Goal: Book appointment/travel/reservation

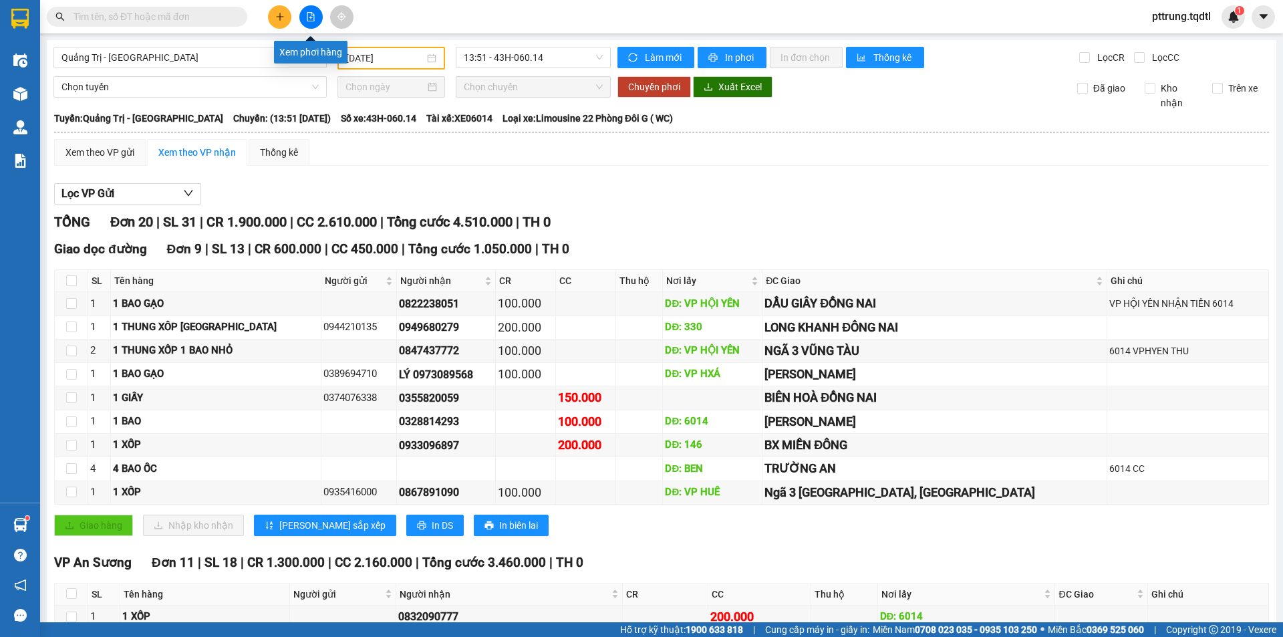
click at [309, 19] on icon "file-add" at bounding box center [310, 16] width 9 height 9
click at [216, 60] on span "Quảng Trị - [GEOGRAPHIC_DATA]" at bounding box center [189, 57] width 257 height 20
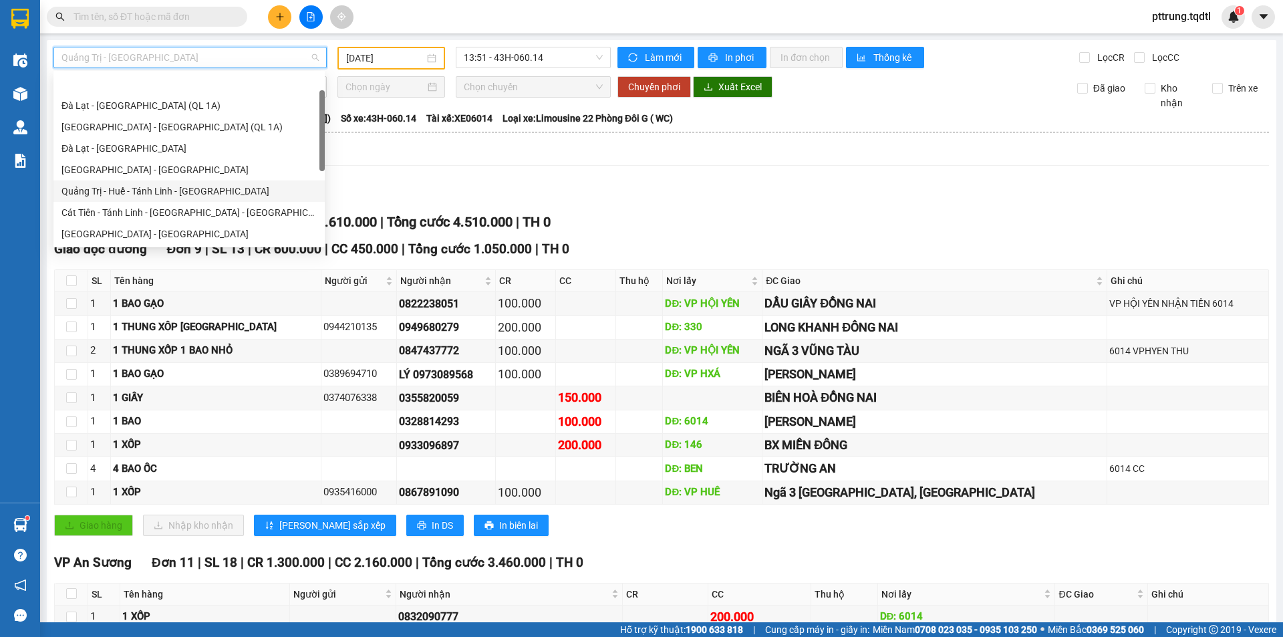
scroll to position [278, 0]
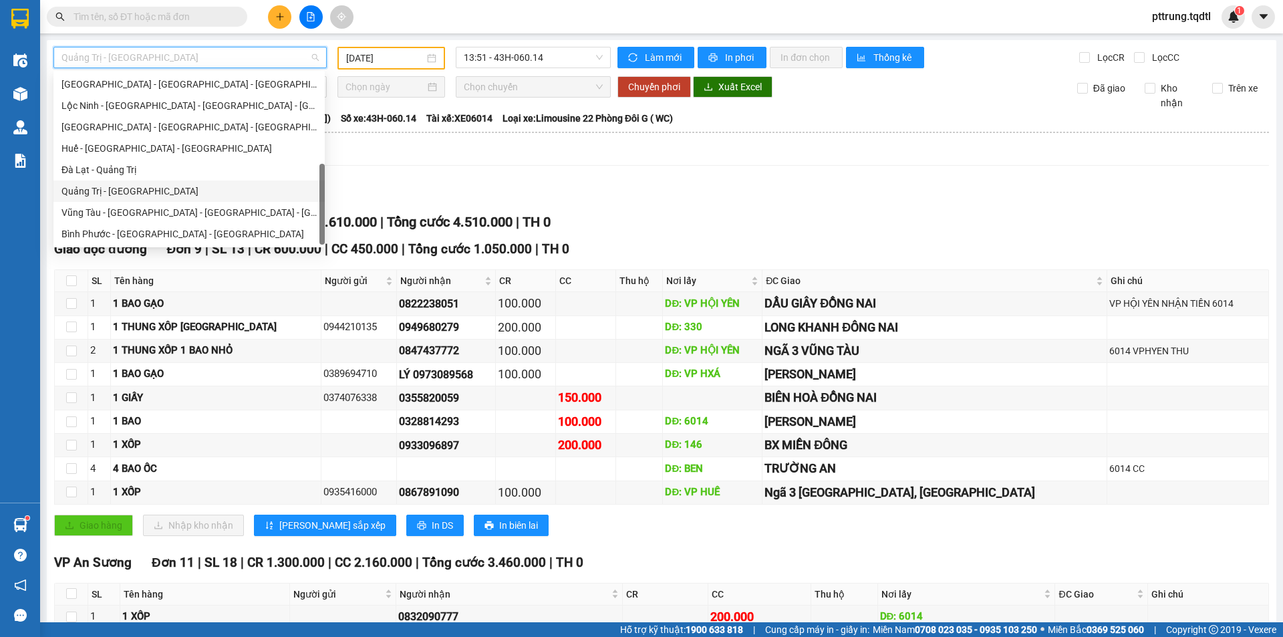
click at [180, 190] on div "Quảng Trị - [GEOGRAPHIC_DATA]" at bounding box center [188, 191] width 255 height 15
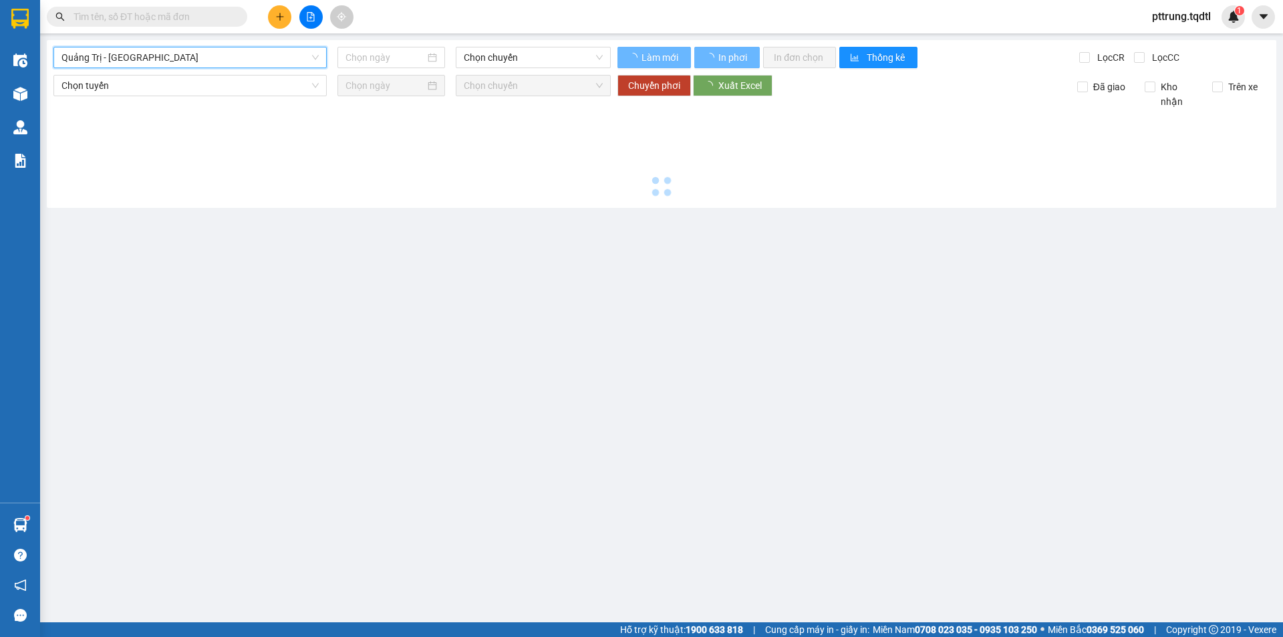
type input "[DATE]"
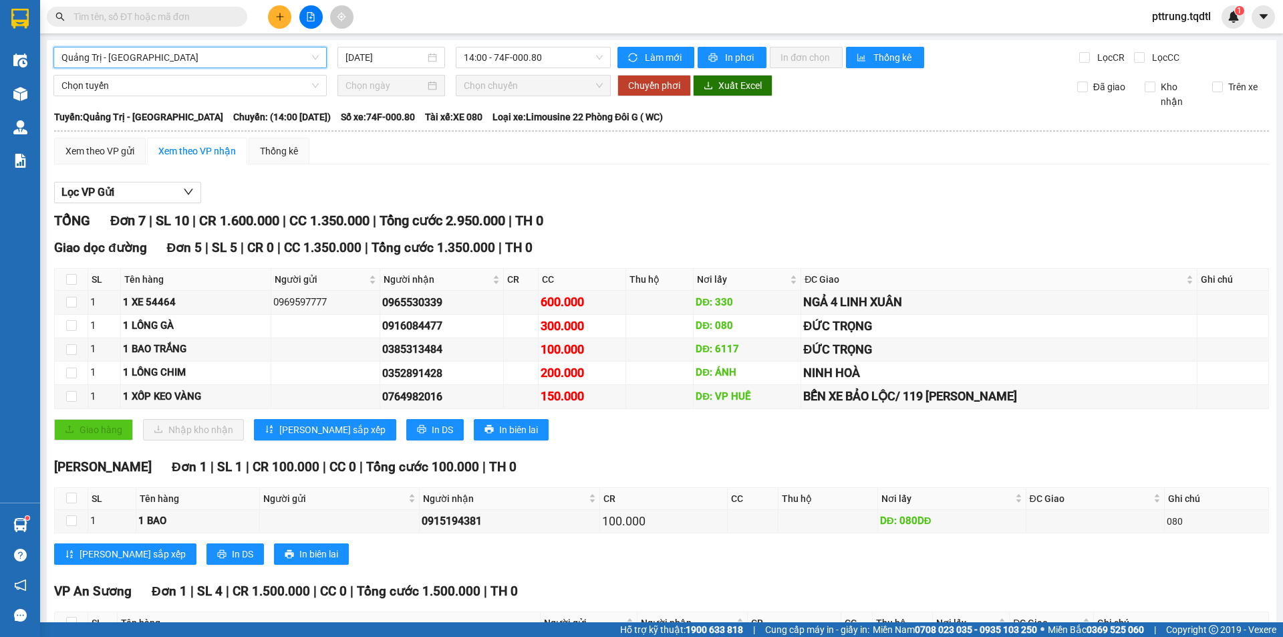
click at [206, 51] on span "Quảng Trị - [GEOGRAPHIC_DATA]" at bounding box center [189, 57] width 257 height 20
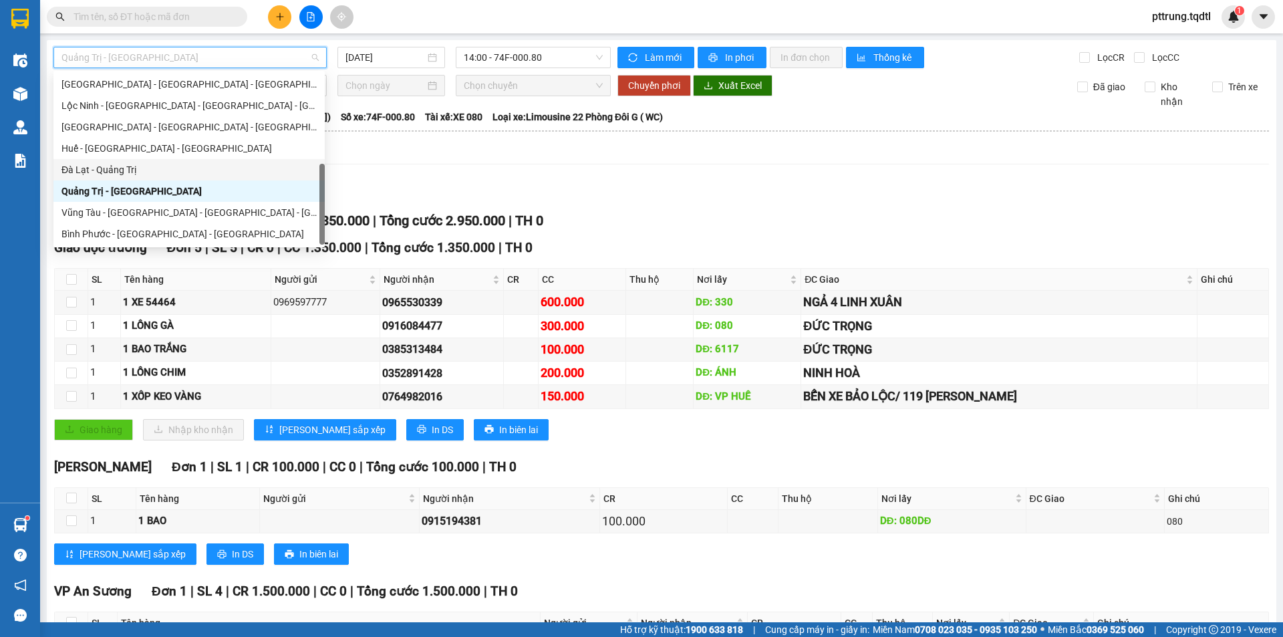
scroll to position [166, 0]
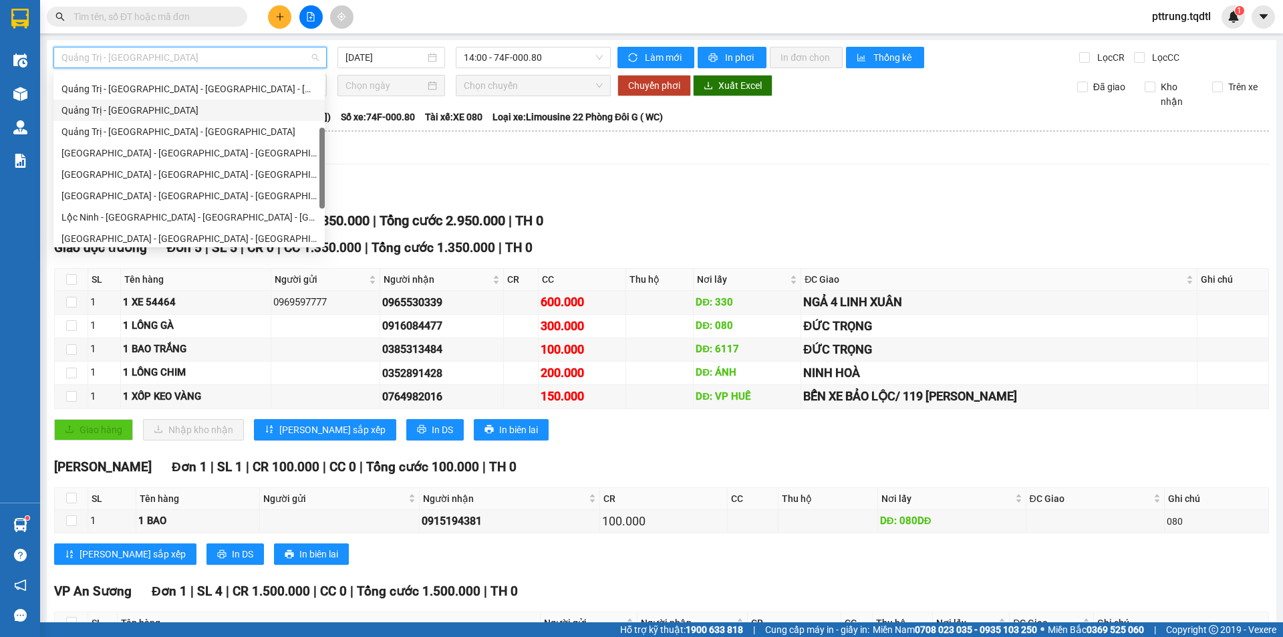
click at [172, 110] on div "Quảng Trị - [GEOGRAPHIC_DATA]" at bounding box center [188, 110] width 255 height 15
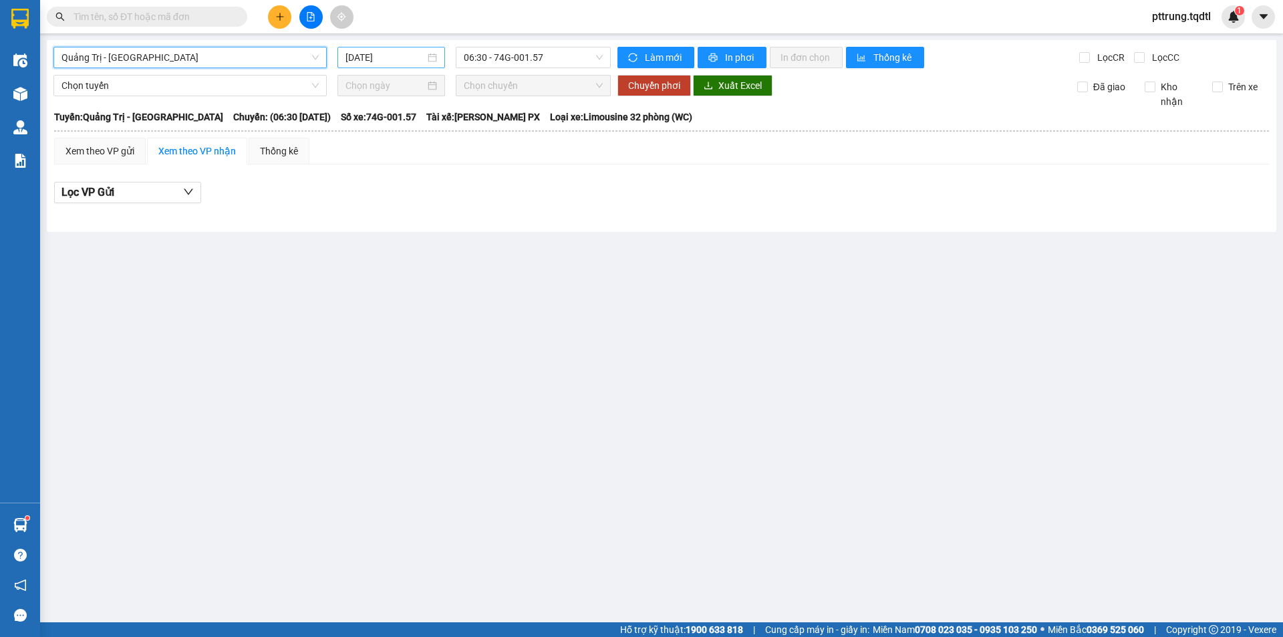
click at [372, 56] on input "[DATE]" at bounding box center [385, 57] width 80 height 15
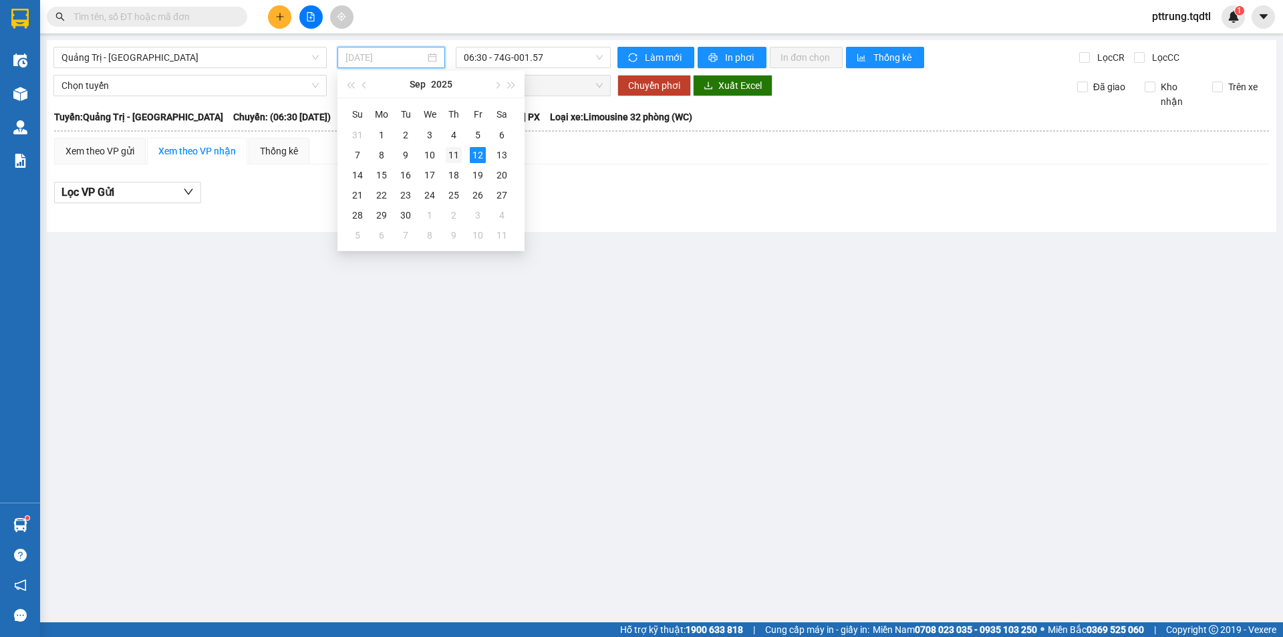
click at [454, 155] on div "11" at bounding box center [454, 155] width 16 height 16
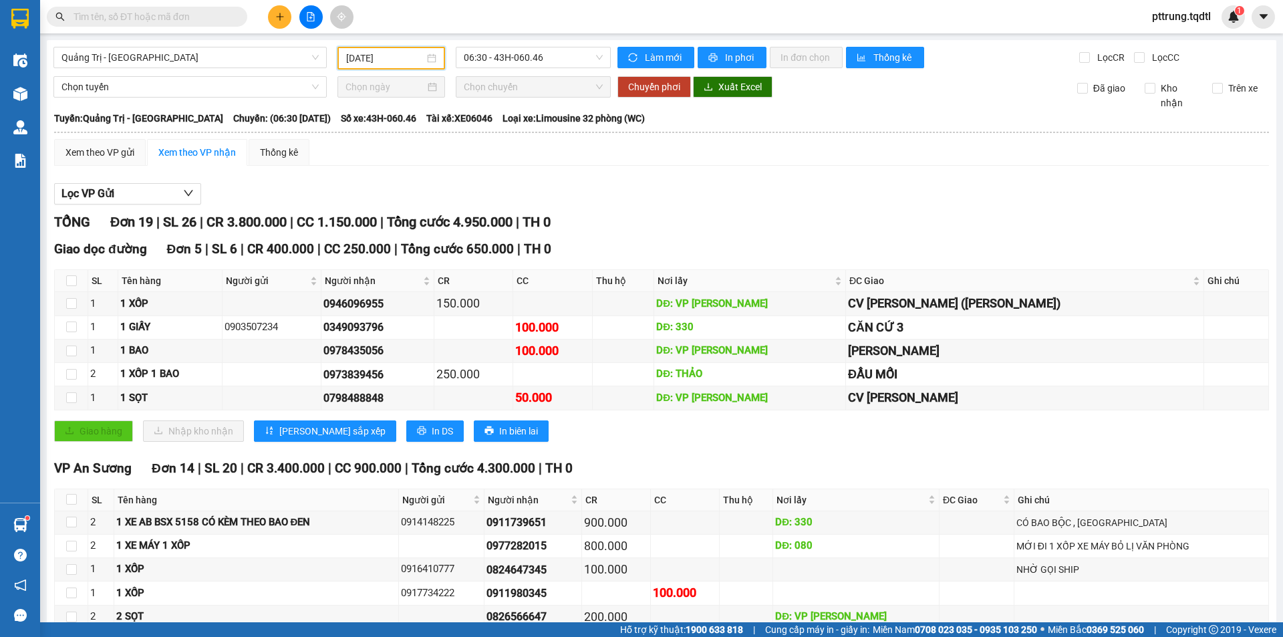
click at [357, 65] on input "[DATE]" at bounding box center [385, 58] width 78 height 15
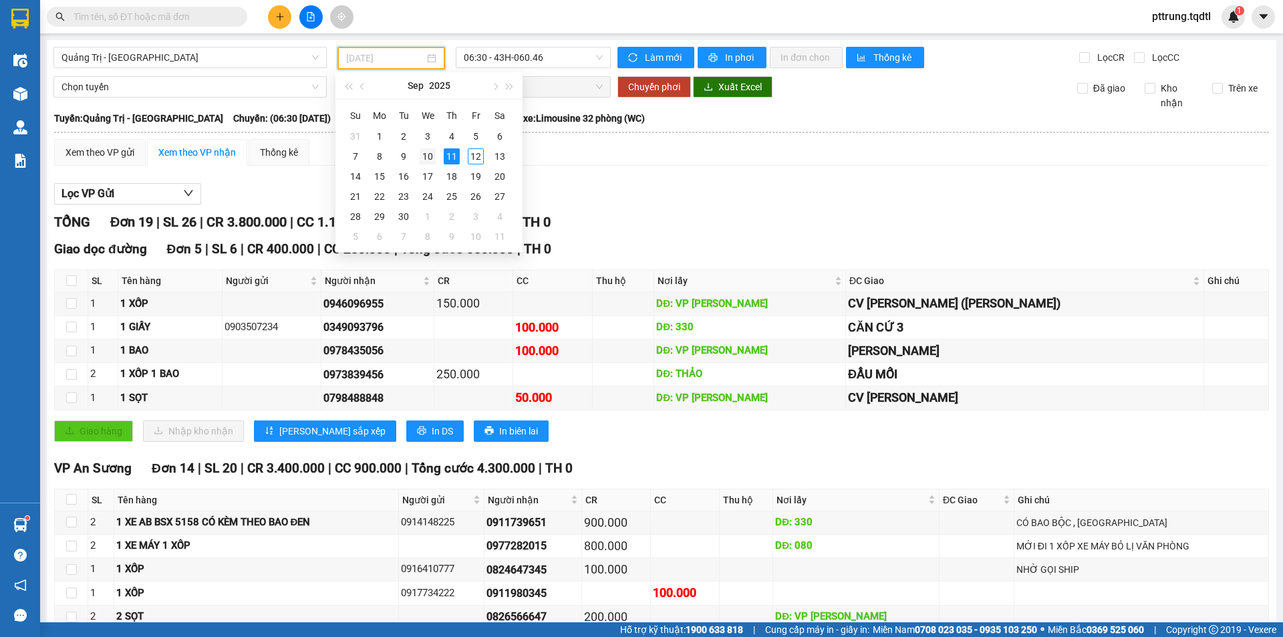
click at [423, 156] on div "10" at bounding box center [428, 156] width 16 height 16
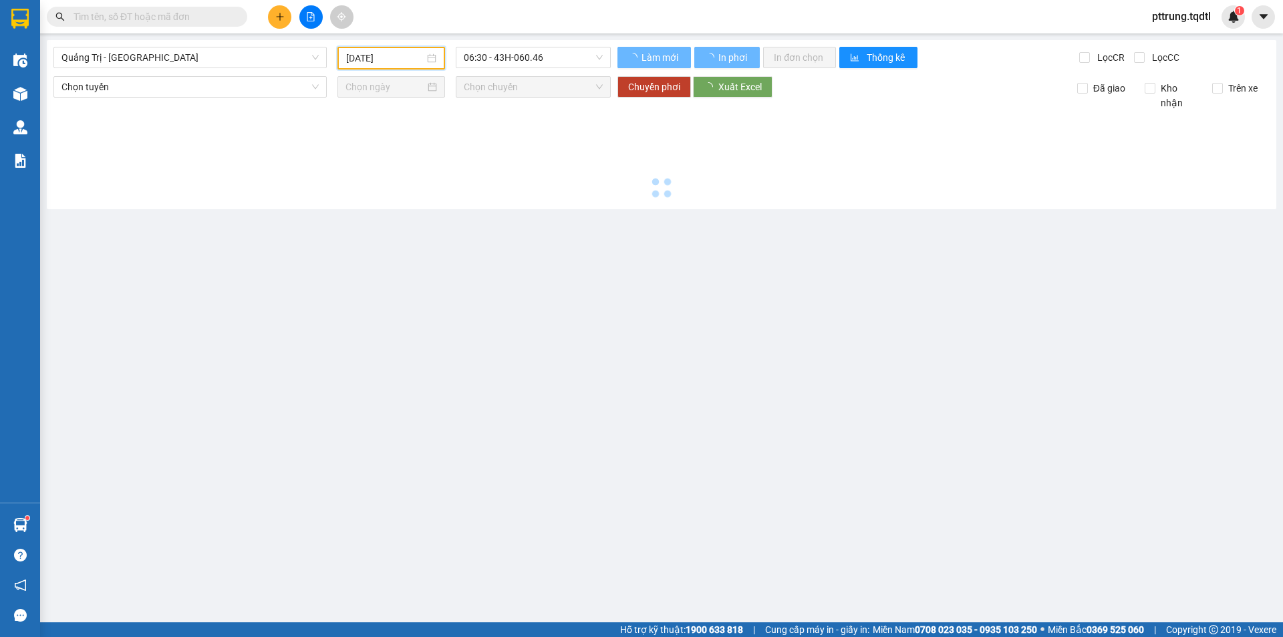
type input "[DATE]"
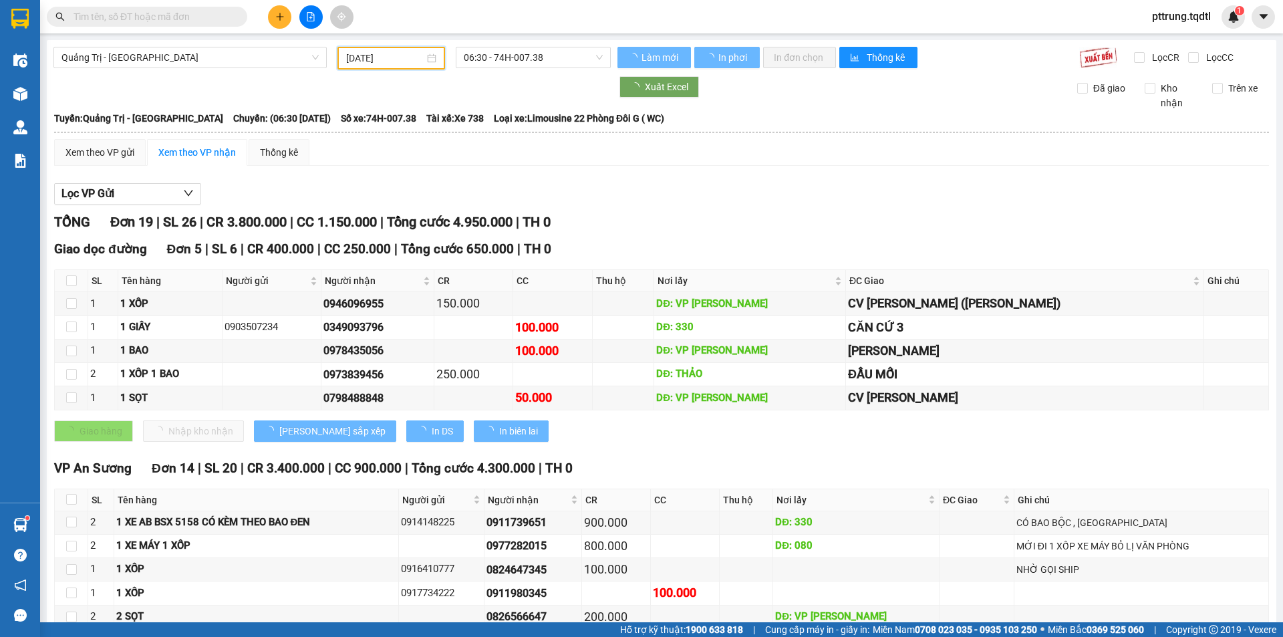
click at [406, 55] on input "[DATE]" at bounding box center [385, 58] width 78 height 15
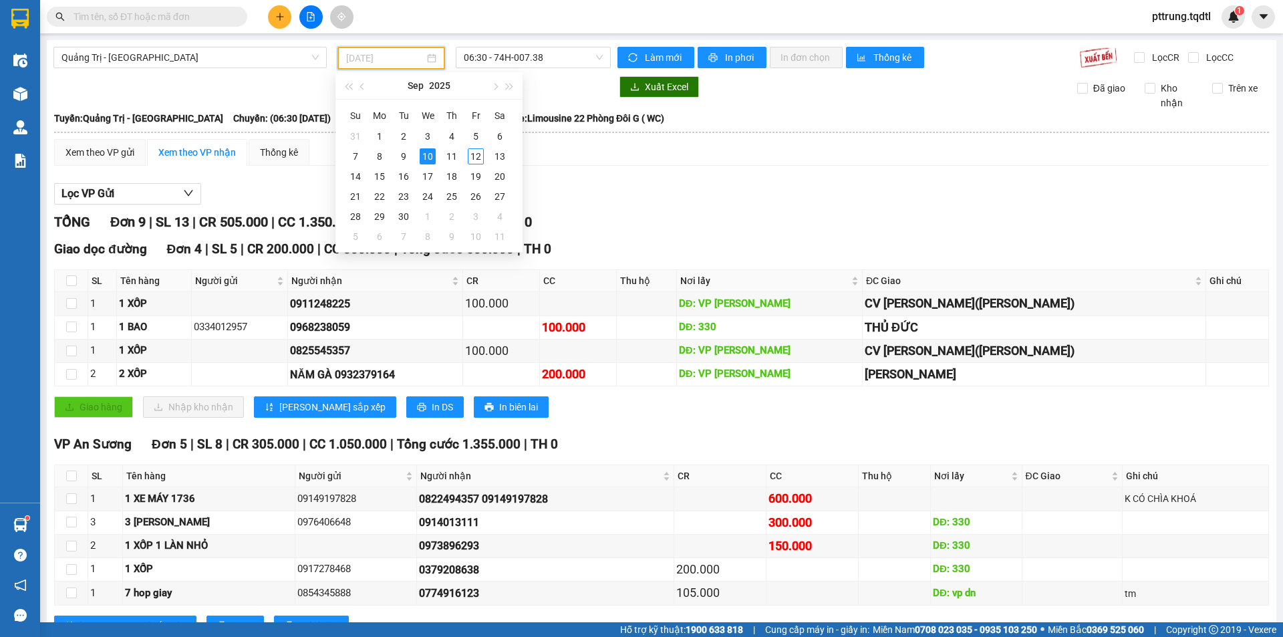
click at [432, 161] on div "10" at bounding box center [428, 156] width 16 height 16
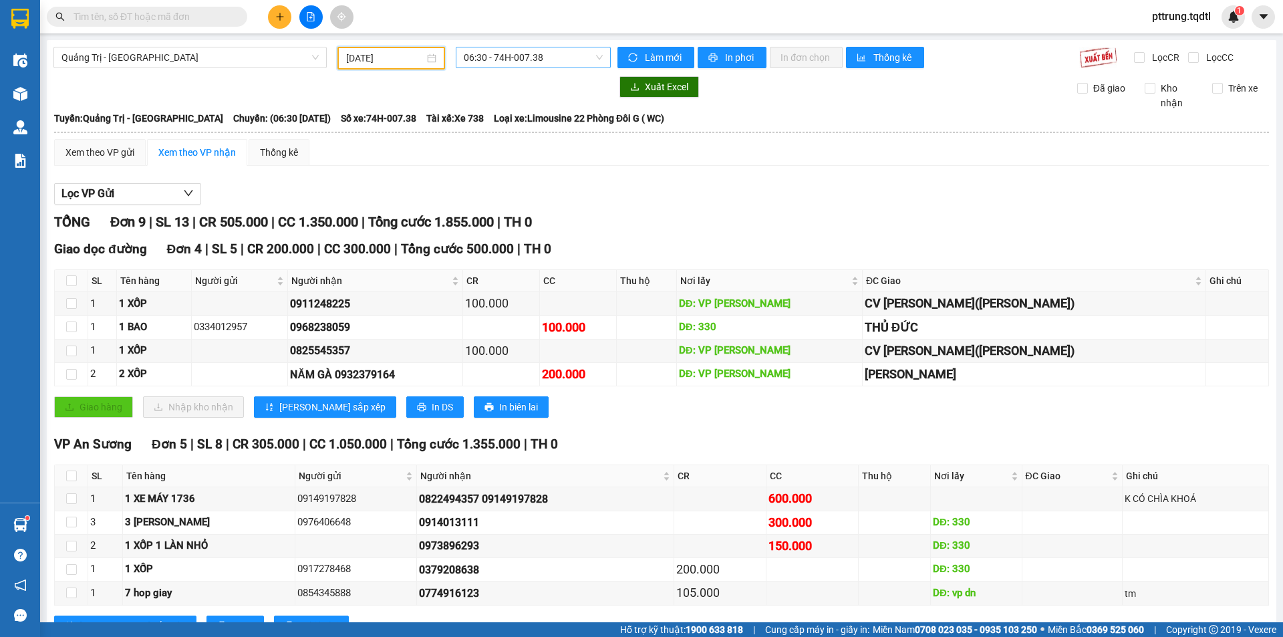
click at [533, 61] on span "06:30 - 74H-007.38" at bounding box center [533, 57] width 139 height 20
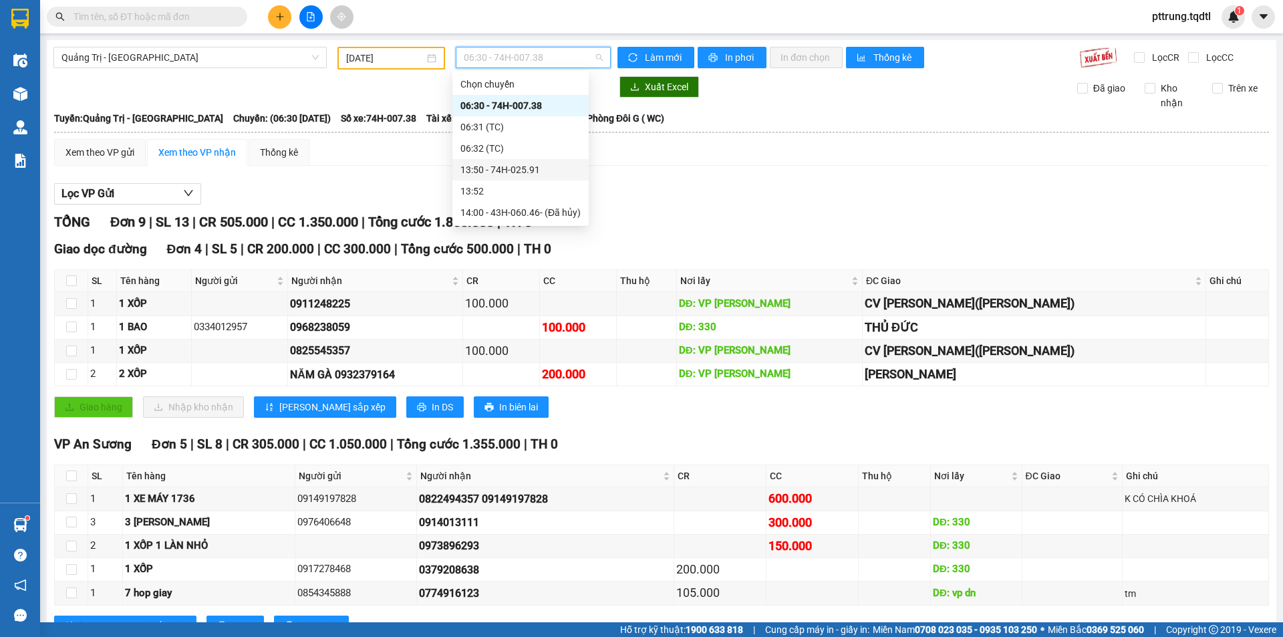
click at [539, 170] on div "13:50 - 74H-025.91" at bounding box center [520, 169] width 120 height 15
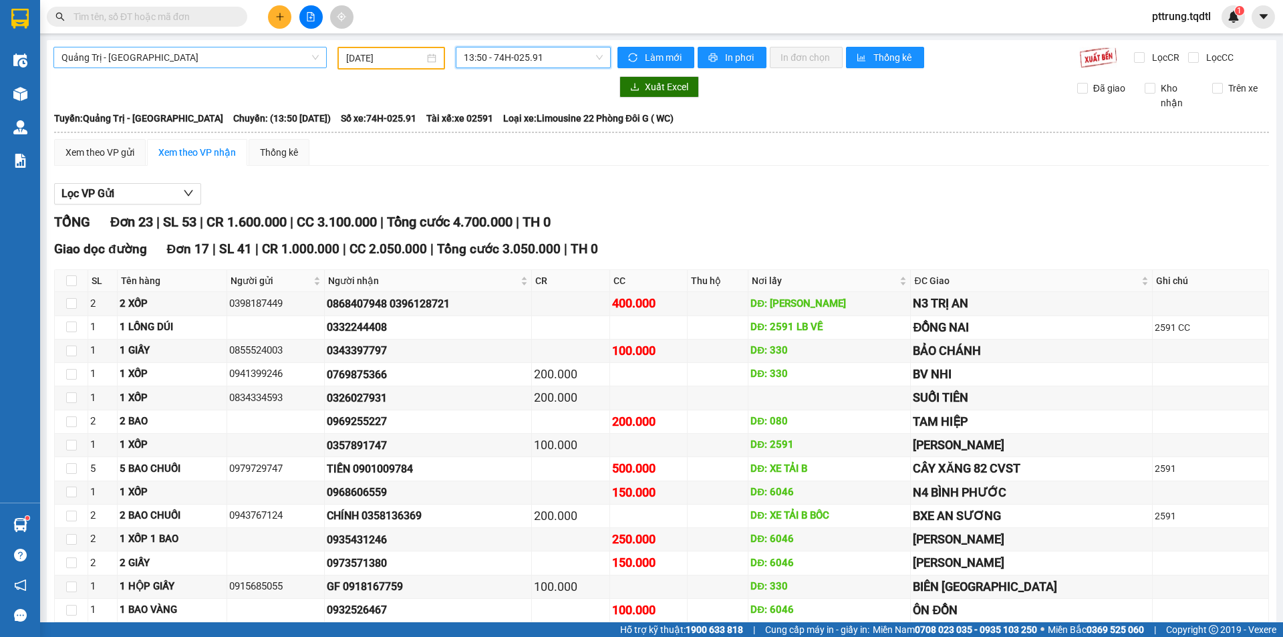
click at [243, 53] on span "Quảng Trị - [GEOGRAPHIC_DATA]" at bounding box center [189, 57] width 257 height 20
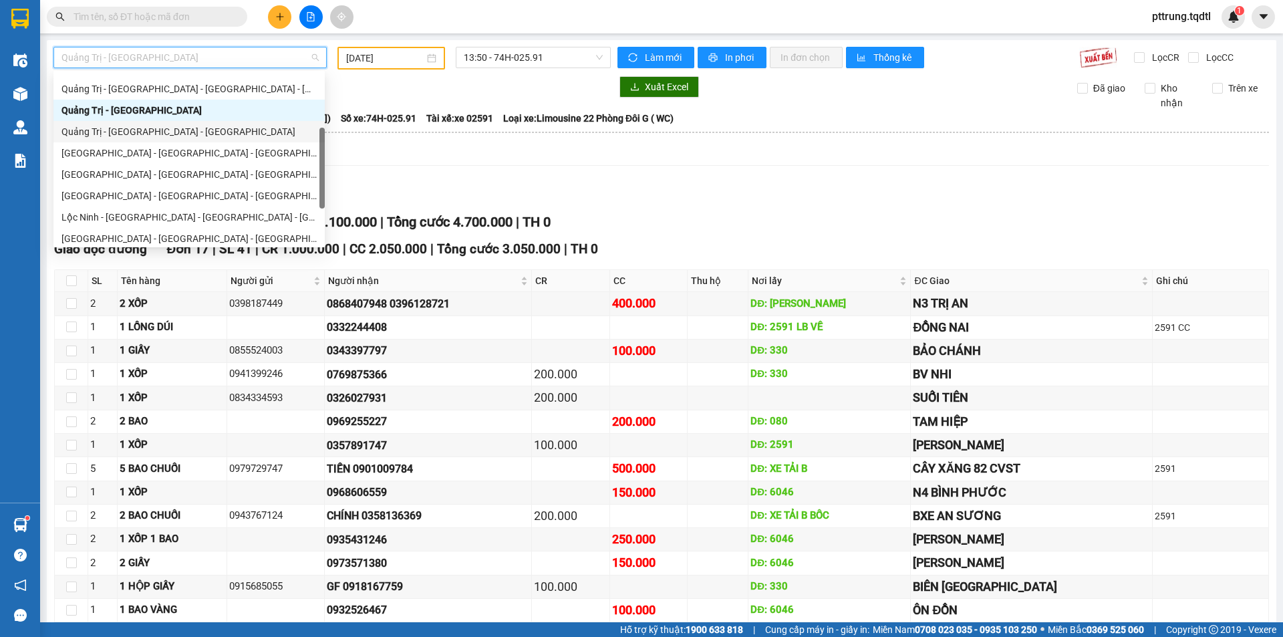
click at [207, 136] on div "Quảng Trị - [GEOGRAPHIC_DATA] - [GEOGRAPHIC_DATA]" at bounding box center [188, 131] width 255 height 15
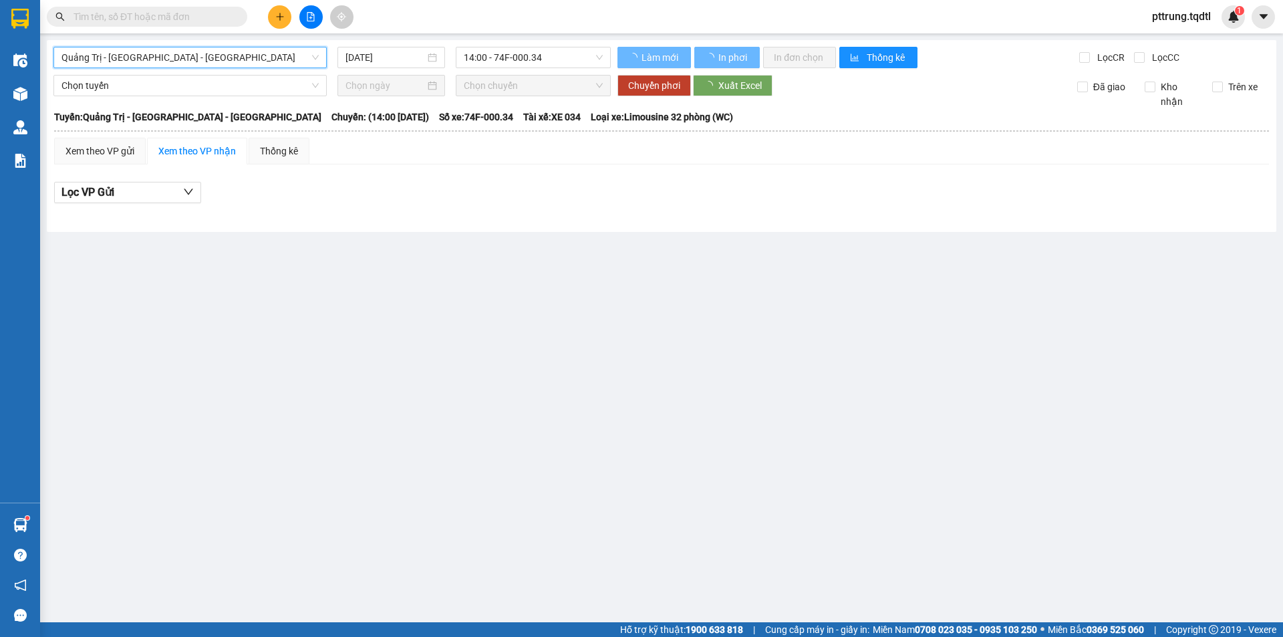
click at [375, 56] on input "[DATE]" at bounding box center [385, 57] width 80 height 15
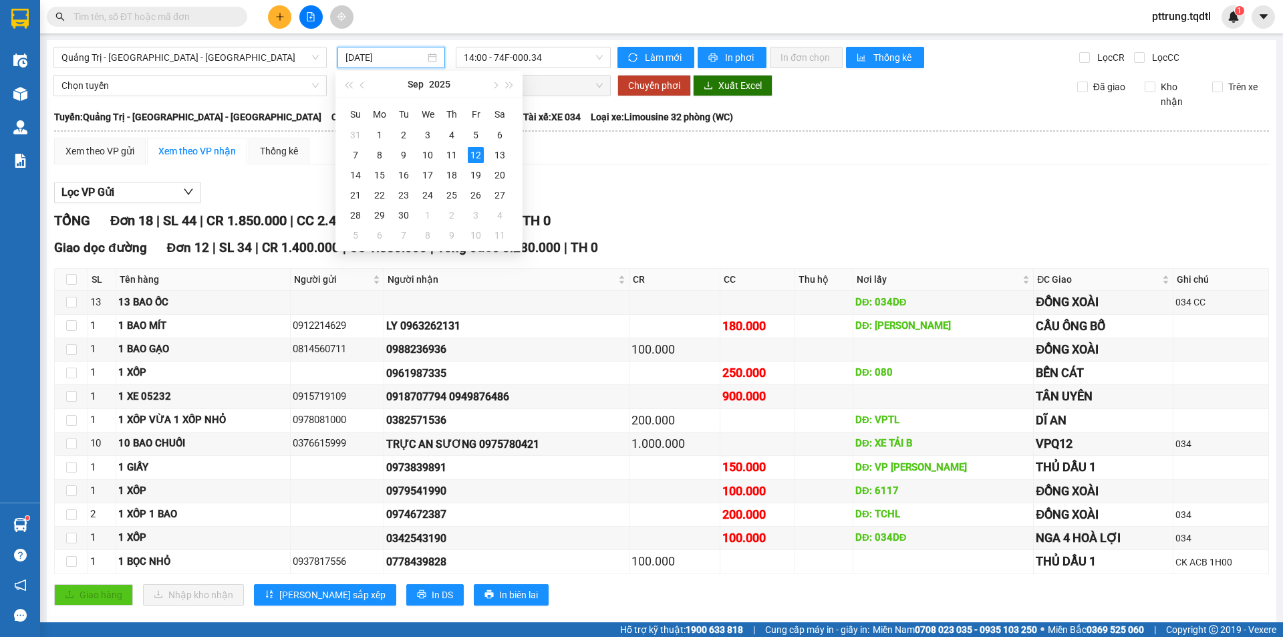
click at [380, 48] on div "[DATE]" at bounding box center [391, 57] width 108 height 21
click at [428, 153] on div "10" at bounding box center [428, 155] width 16 height 16
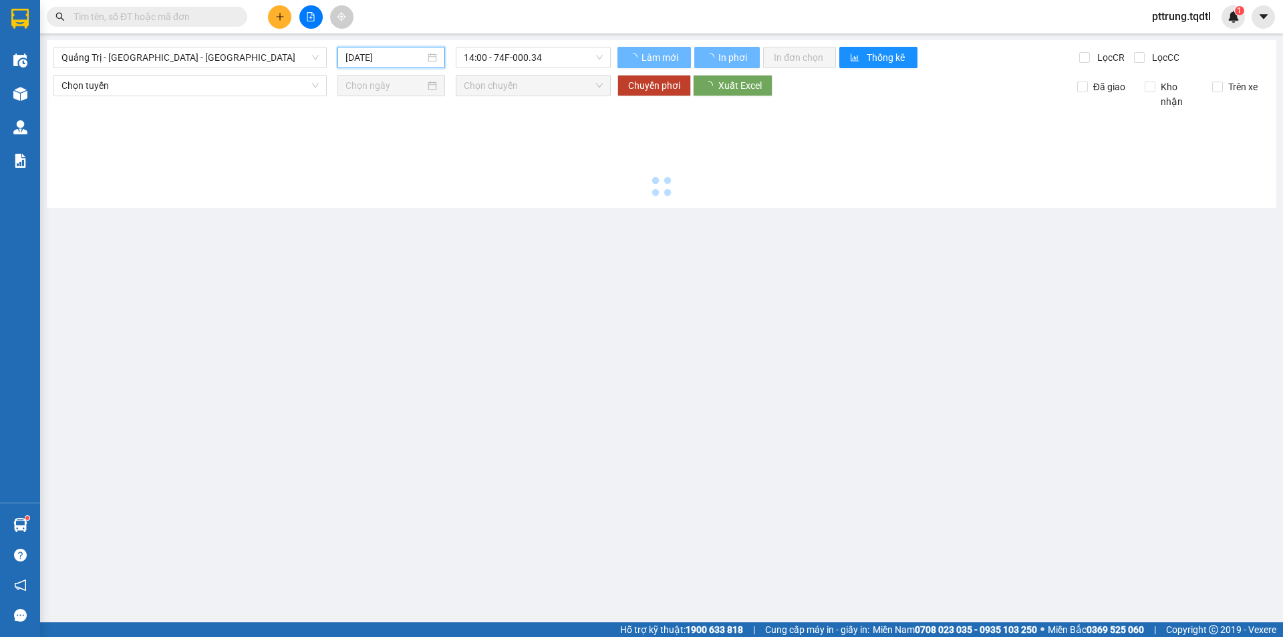
type input "[DATE]"
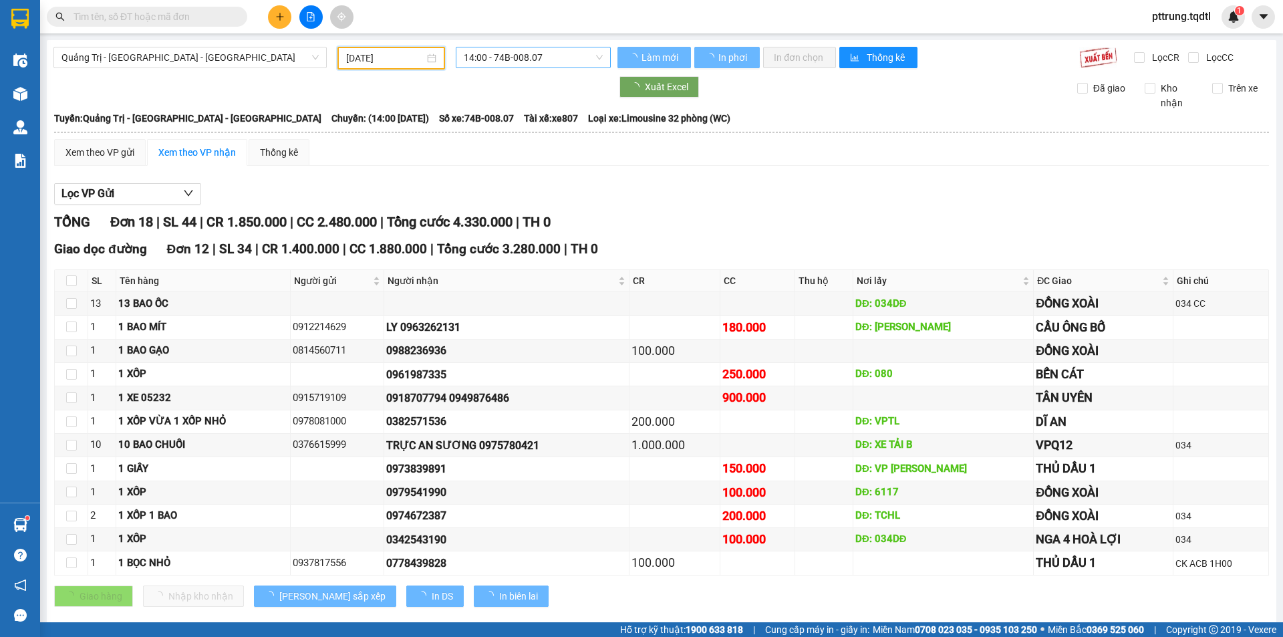
click at [531, 57] on span "14:00 - 74B-008.07" at bounding box center [533, 57] width 139 height 20
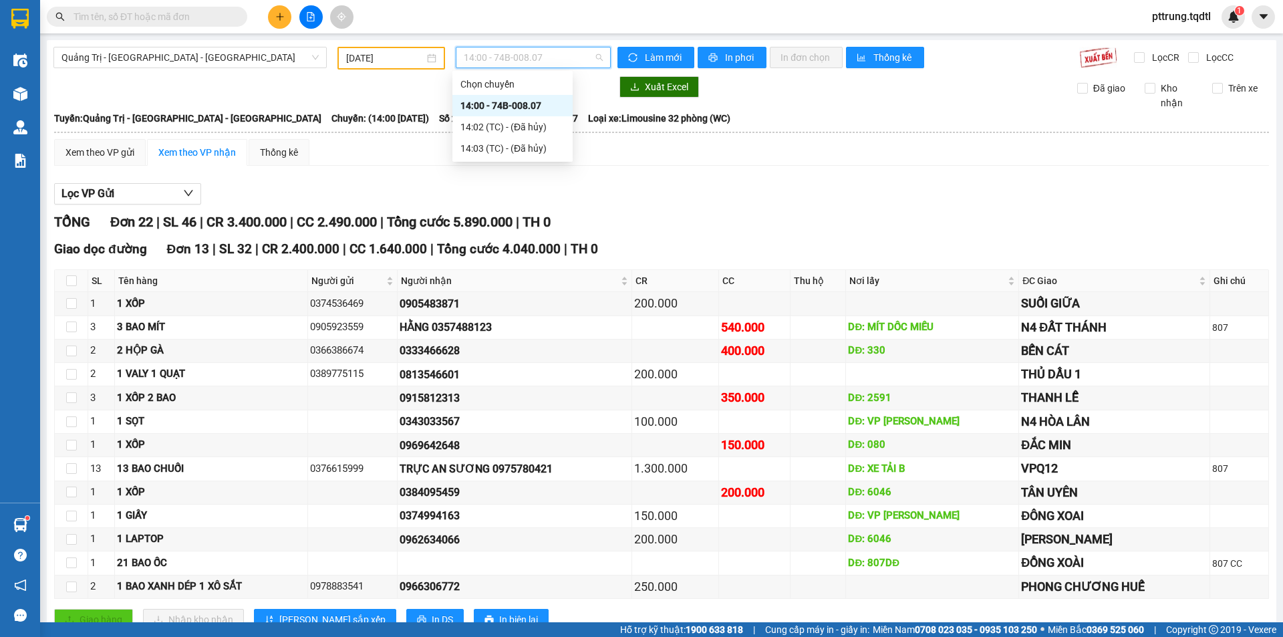
click at [559, 196] on div "Lọc VP Gửi" at bounding box center [661, 194] width 1215 height 22
click at [495, 51] on span "14:00 - 74B-008.07" at bounding box center [533, 57] width 139 height 20
click at [237, 47] on div "Quảng Trị - [GEOGRAPHIC_DATA] - [GEOGRAPHIC_DATA]" at bounding box center [189, 57] width 273 height 21
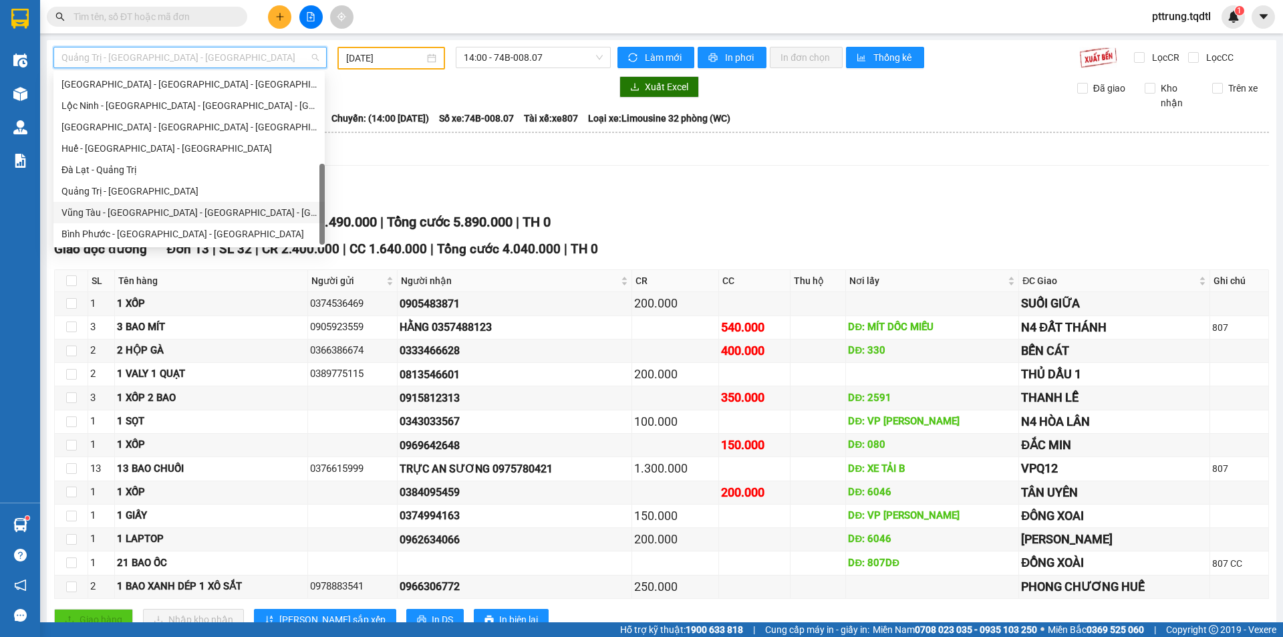
scroll to position [55, 0]
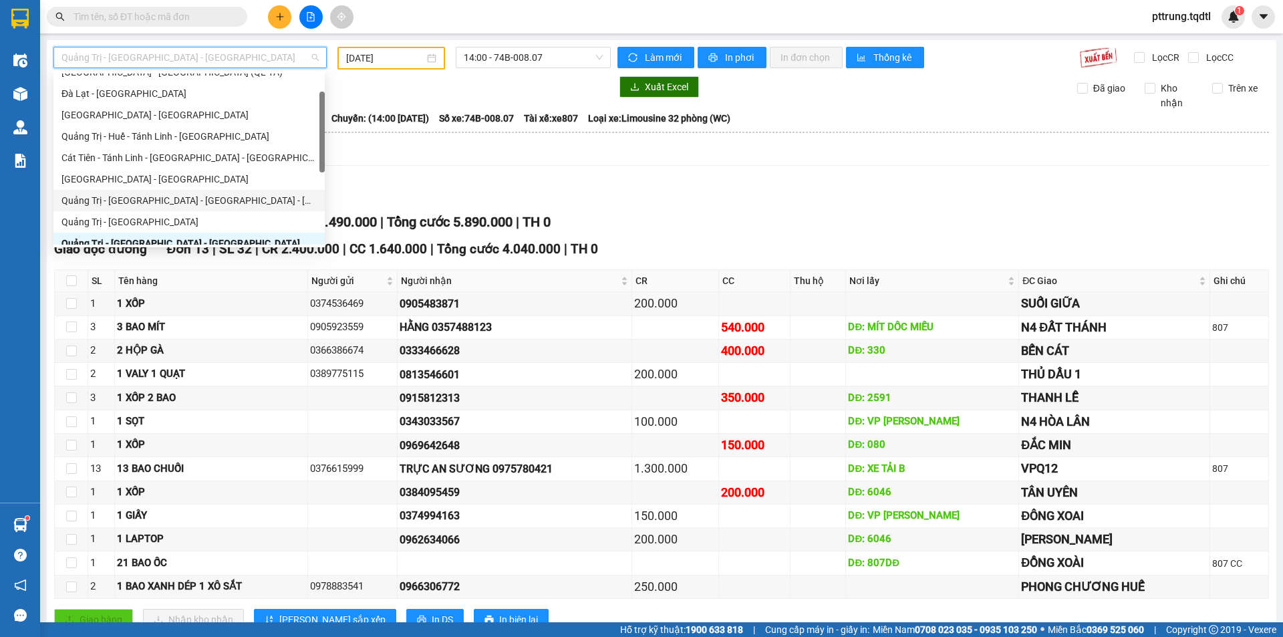
click at [218, 202] on div "Quảng Trị - [GEOGRAPHIC_DATA] - [GEOGRAPHIC_DATA] - [GEOGRAPHIC_DATA]" at bounding box center [188, 200] width 255 height 15
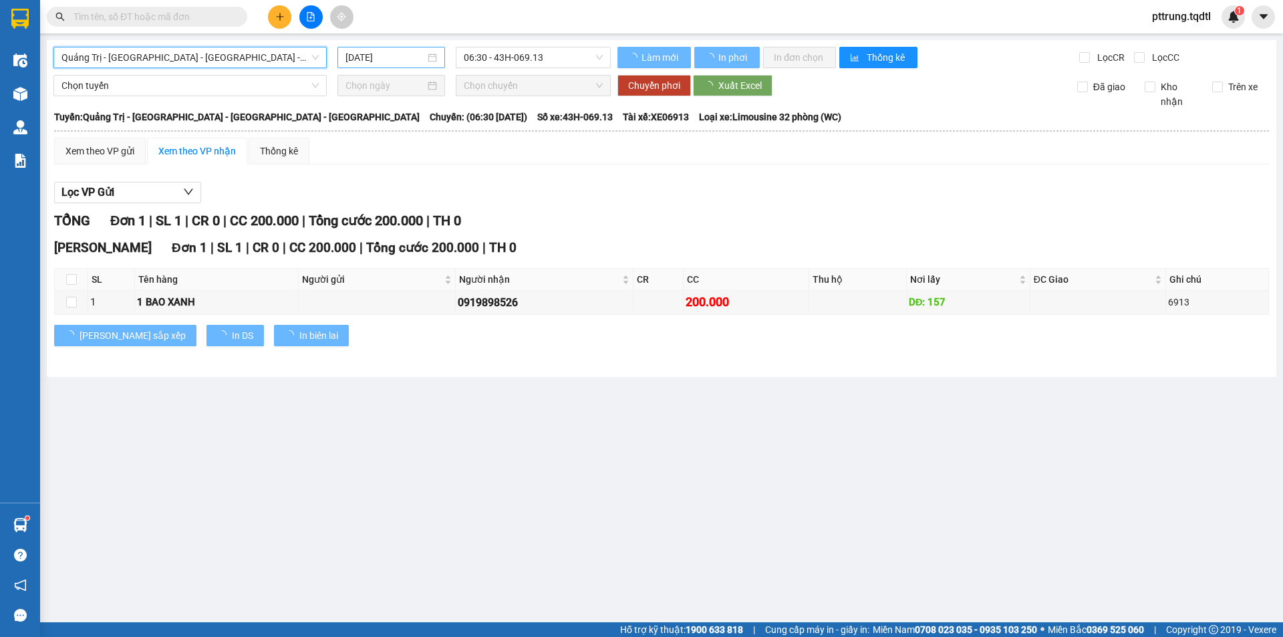
click at [391, 57] on input "[DATE]" at bounding box center [385, 57] width 80 height 15
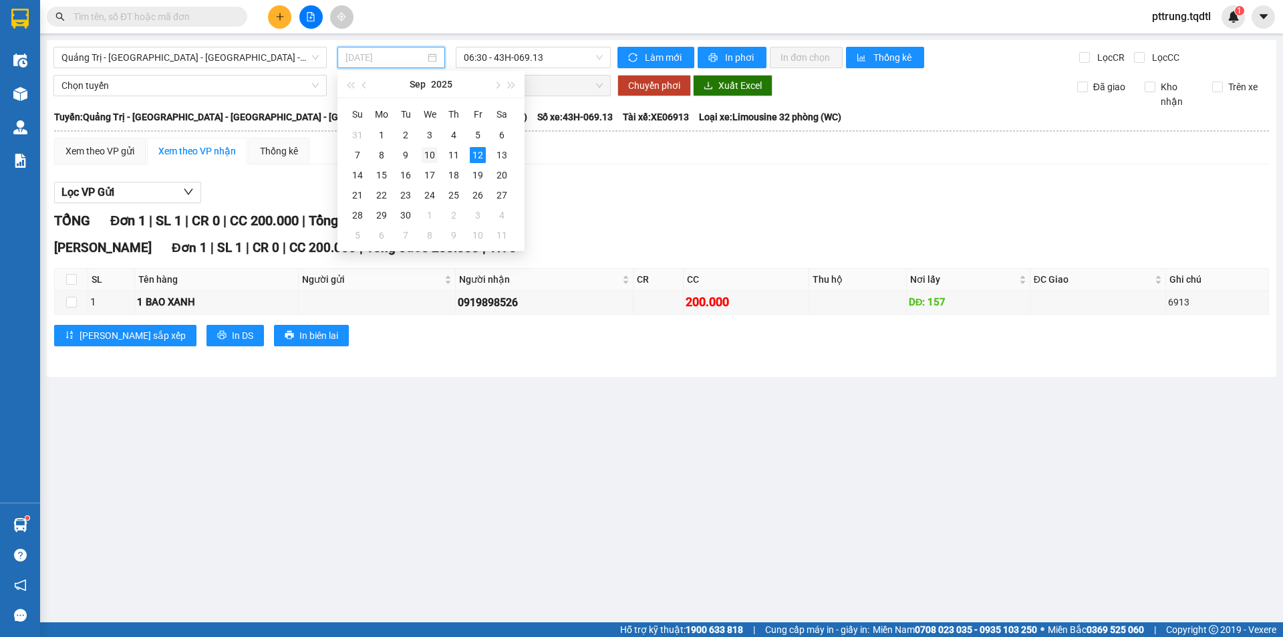
click at [430, 151] on div "10" at bounding box center [430, 155] width 16 height 16
type input "[DATE]"
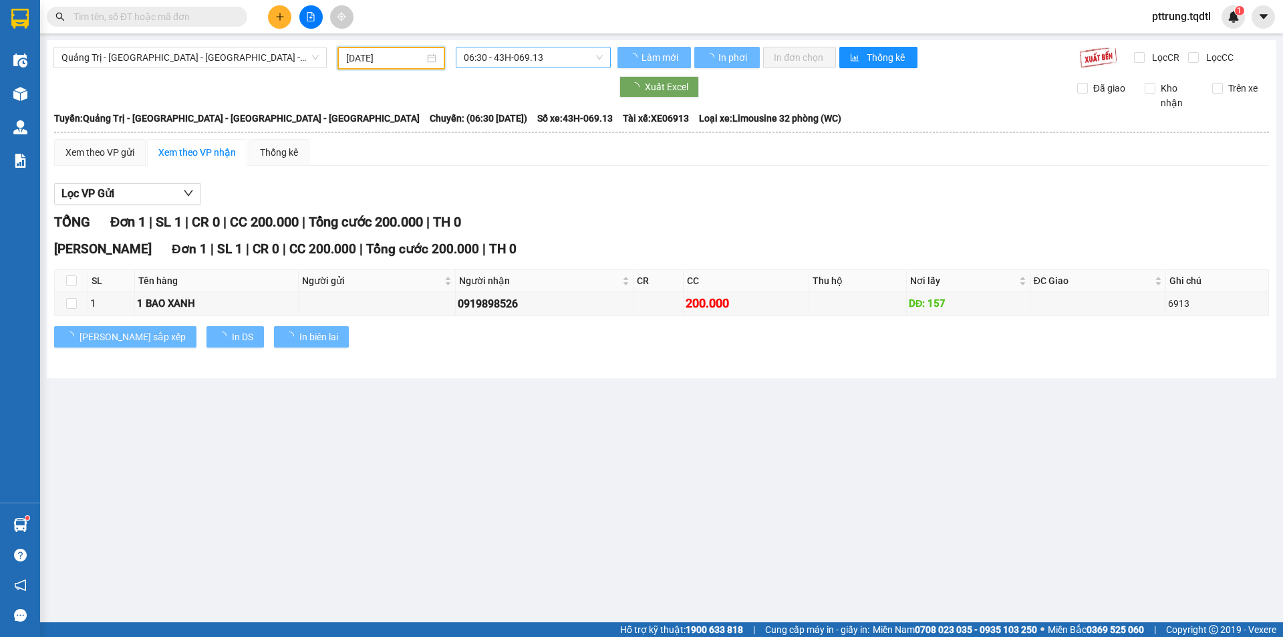
click at [511, 63] on span "06:30 - 43H-069.13" at bounding box center [533, 57] width 139 height 20
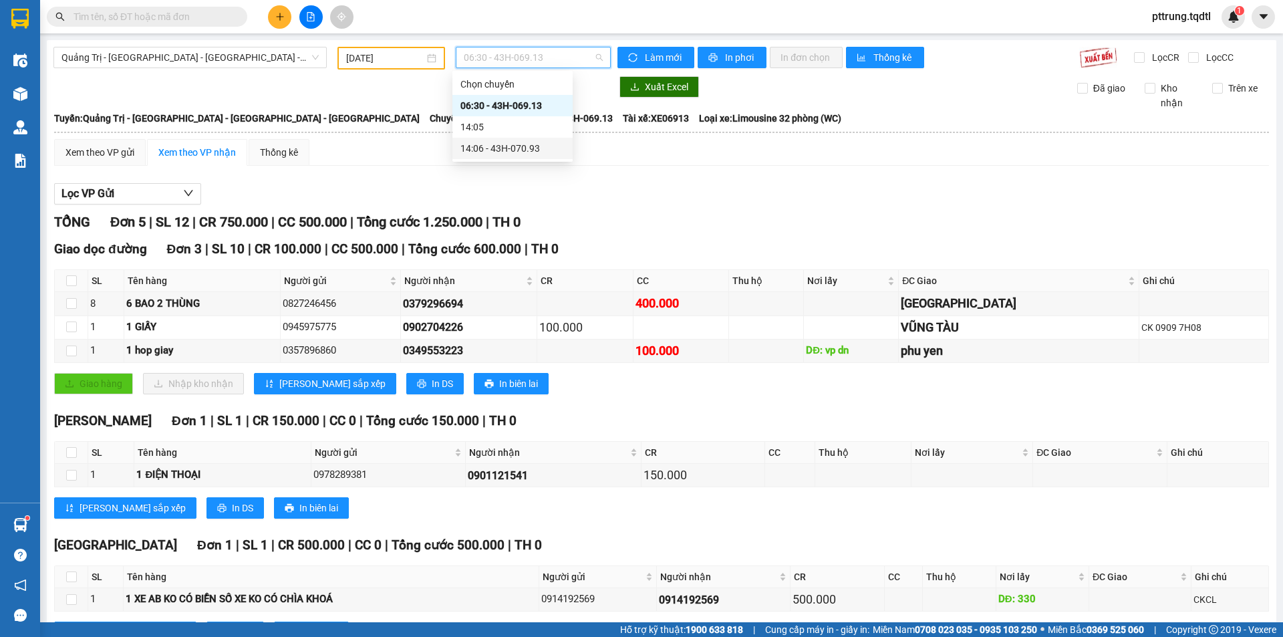
click at [541, 151] on div "14:06 - 43H-070.93" at bounding box center [512, 148] width 104 height 15
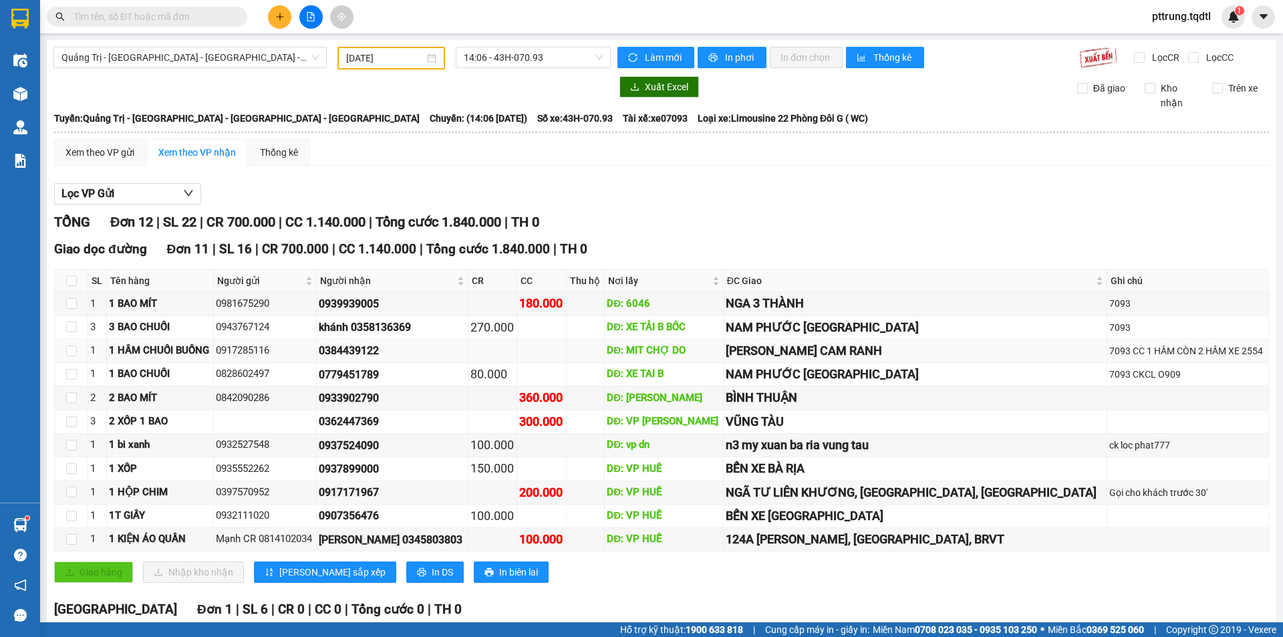
click at [758, 354] on div "[PERSON_NAME] CAM RANH" at bounding box center [915, 350] width 379 height 19
click at [191, 54] on span "Quảng Trị - [GEOGRAPHIC_DATA] - [GEOGRAPHIC_DATA] - [GEOGRAPHIC_DATA]" at bounding box center [189, 57] width 257 height 20
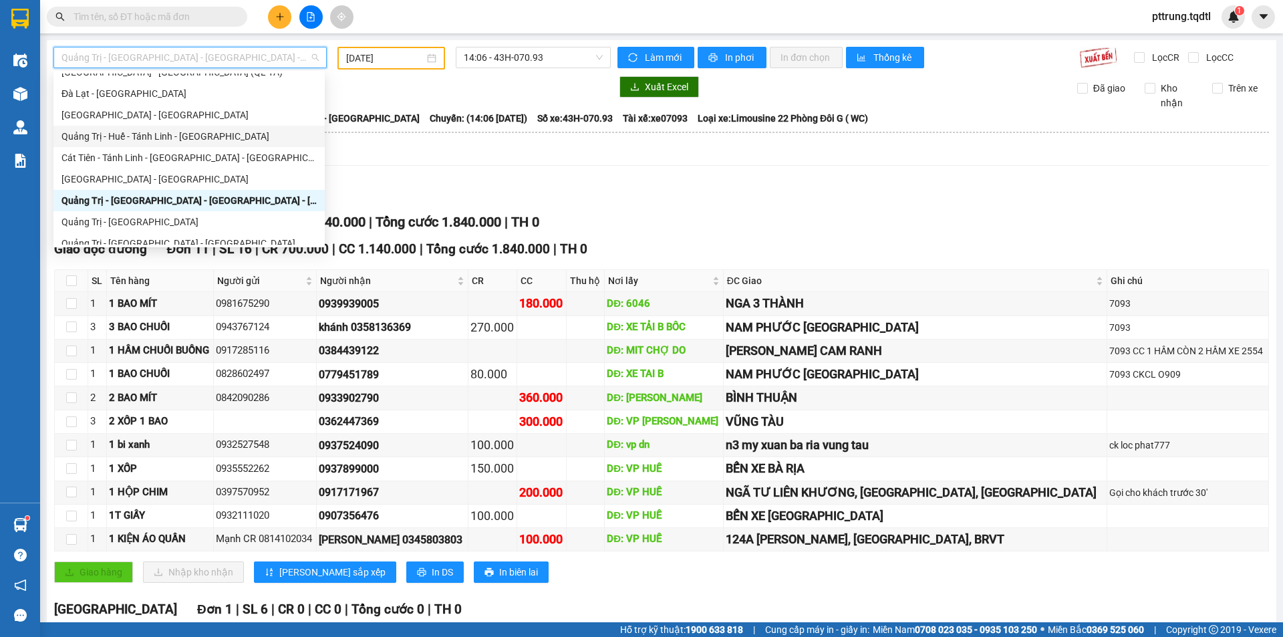
click at [205, 137] on div "Quảng Trị - Huế - Tánh Linh - [GEOGRAPHIC_DATA]" at bounding box center [188, 136] width 255 height 15
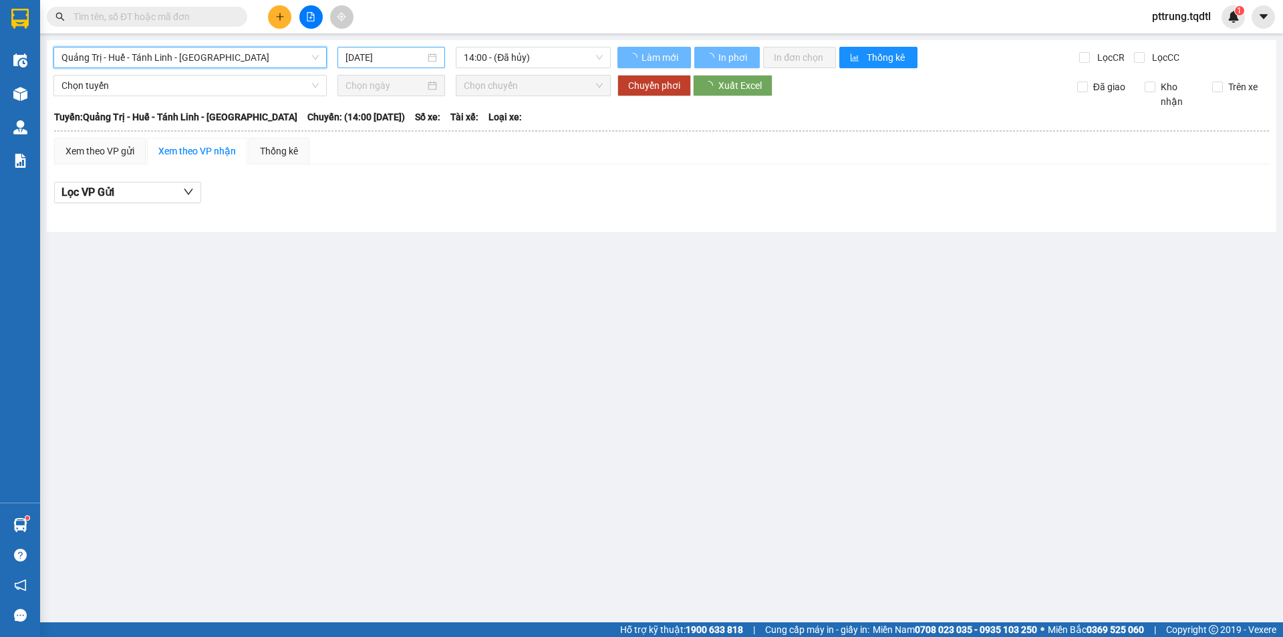
click at [382, 51] on input "[DATE]" at bounding box center [385, 57] width 80 height 15
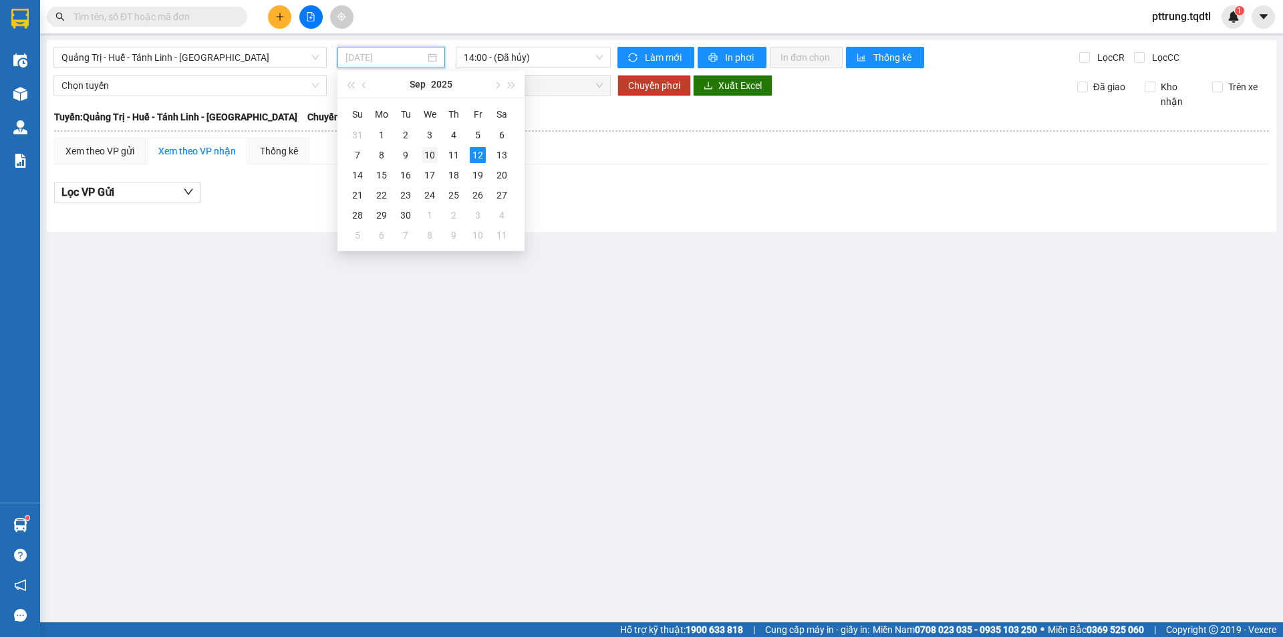
click at [434, 156] on div "10" at bounding box center [430, 155] width 16 height 16
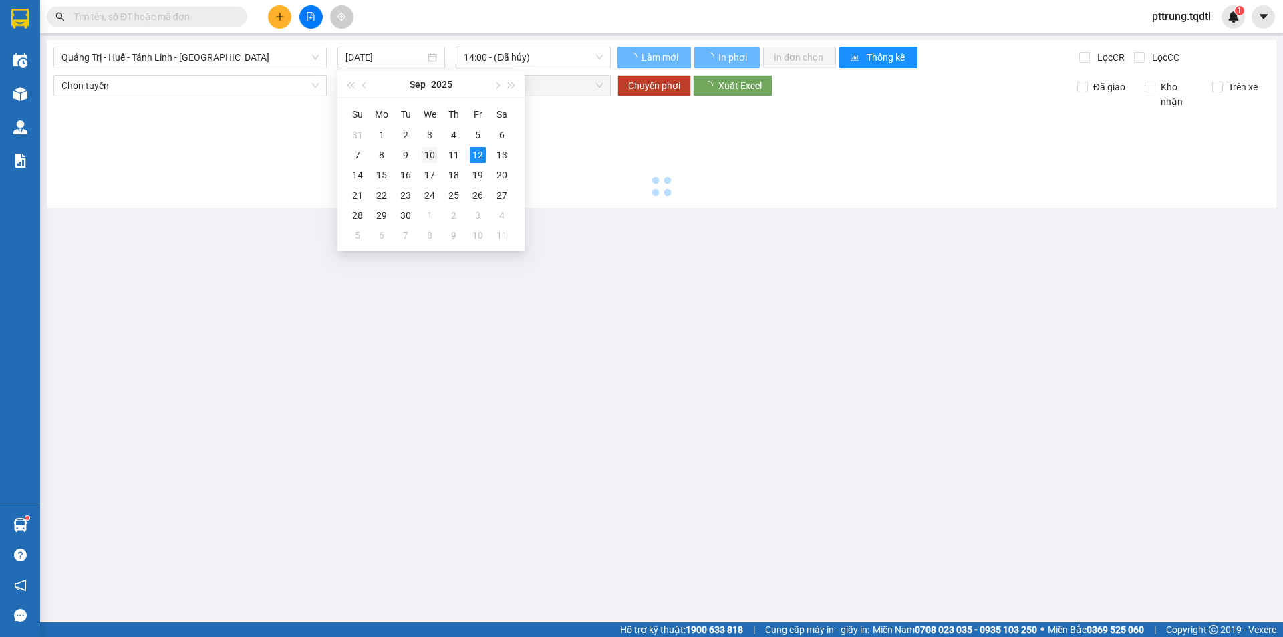
click at [430, 159] on div at bounding box center [661, 155] width 1216 height 92
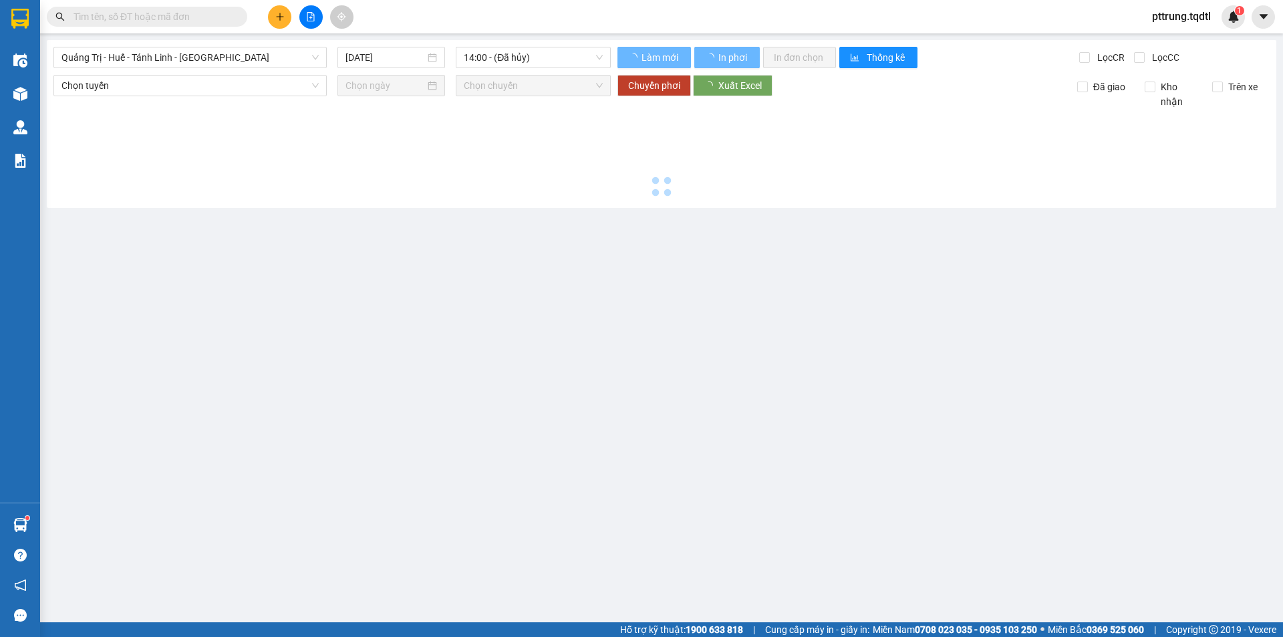
type input "[DATE]"
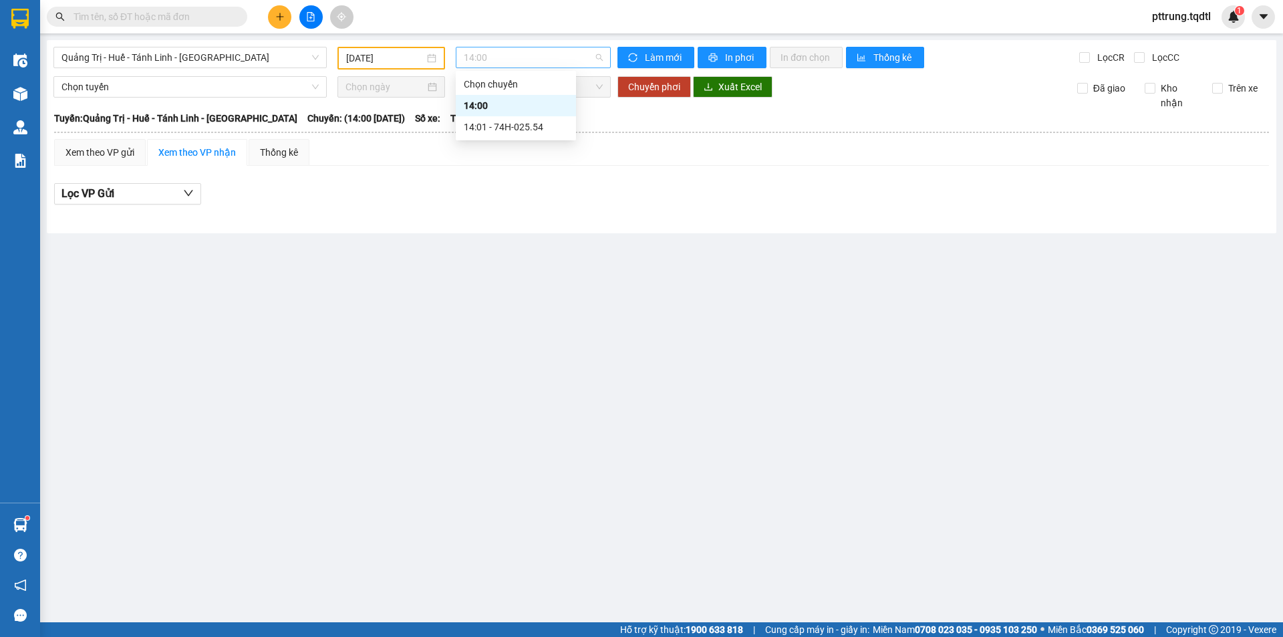
click at [508, 55] on span "14:00" at bounding box center [533, 57] width 139 height 20
click at [516, 130] on div "14:01 - 74H-025.54" at bounding box center [516, 127] width 104 height 15
